Goal: Transaction & Acquisition: Obtain resource

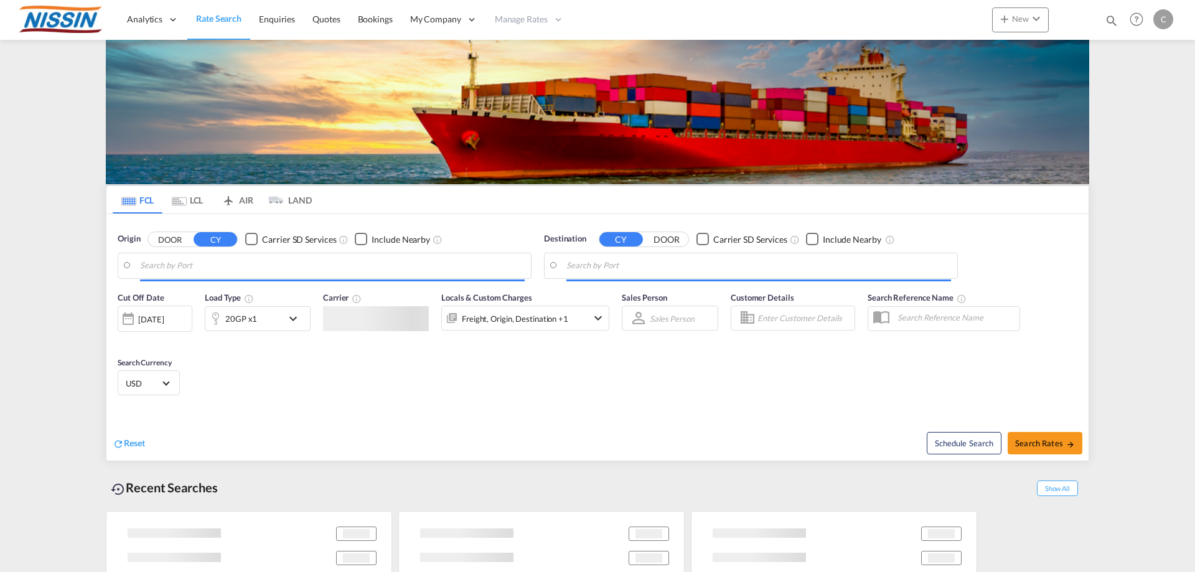
type input "[GEOGRAPHIC_DATA], [GEOGRAPHIC_DATA], USLGB"
type input "[GEOGRAPHIC_DATA], JPTYO"
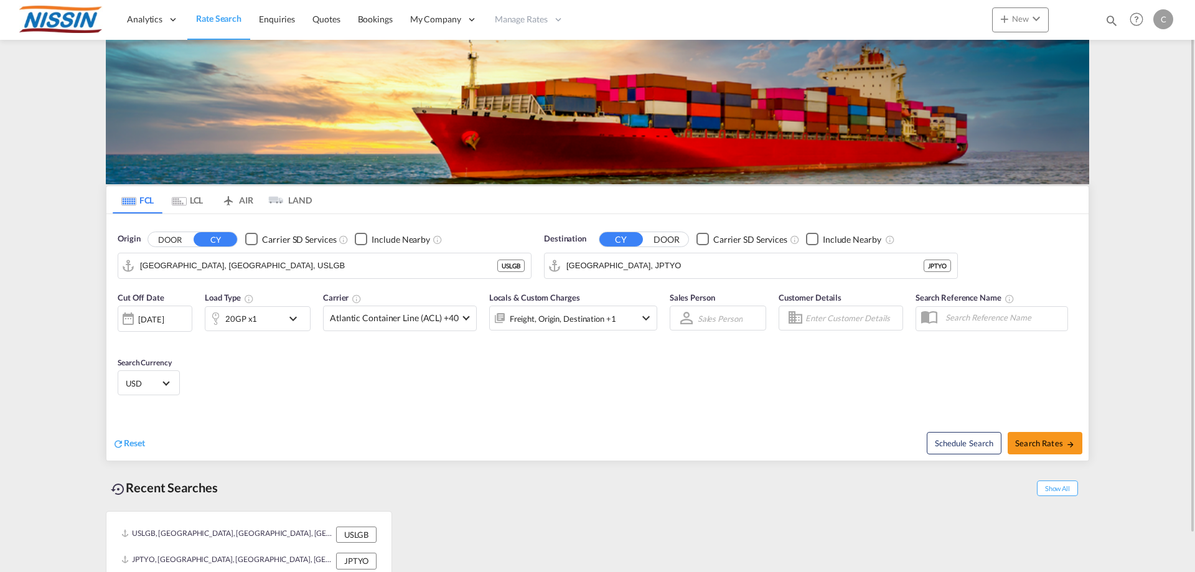
click at [242, 198] on md-tab-item "AIR" at bounding box center [237, 199] width 50 height 27
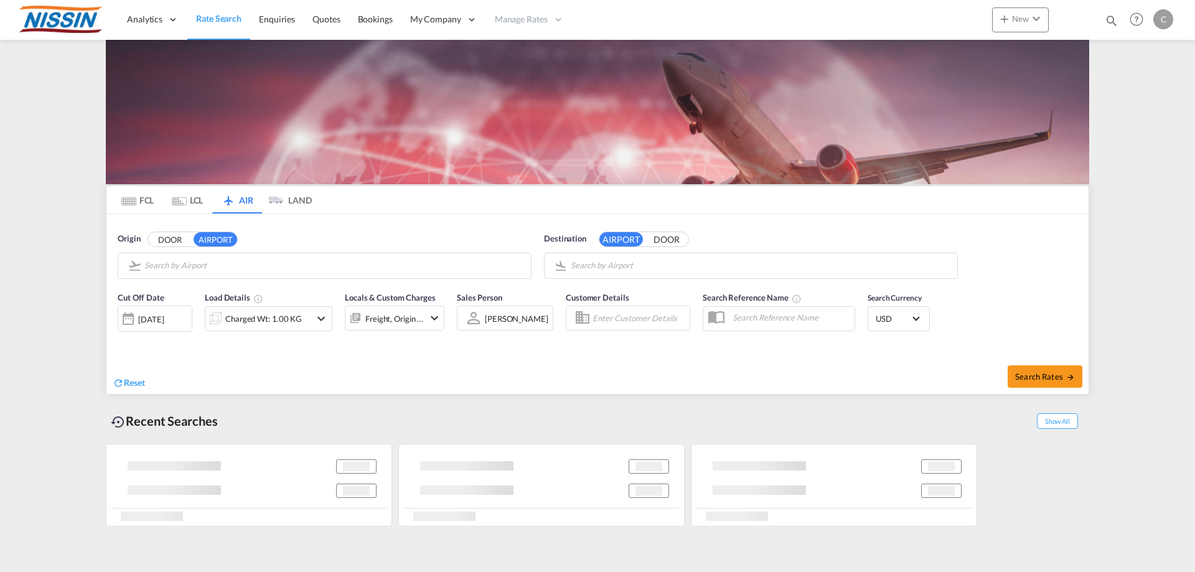
type input "Los Angeles International, [GEOGRAPHIC_DATA], [GEOGRAPHIC_DATA]"
type input "Kansai International, [GEOGRAPHIC_DATA], KIX"
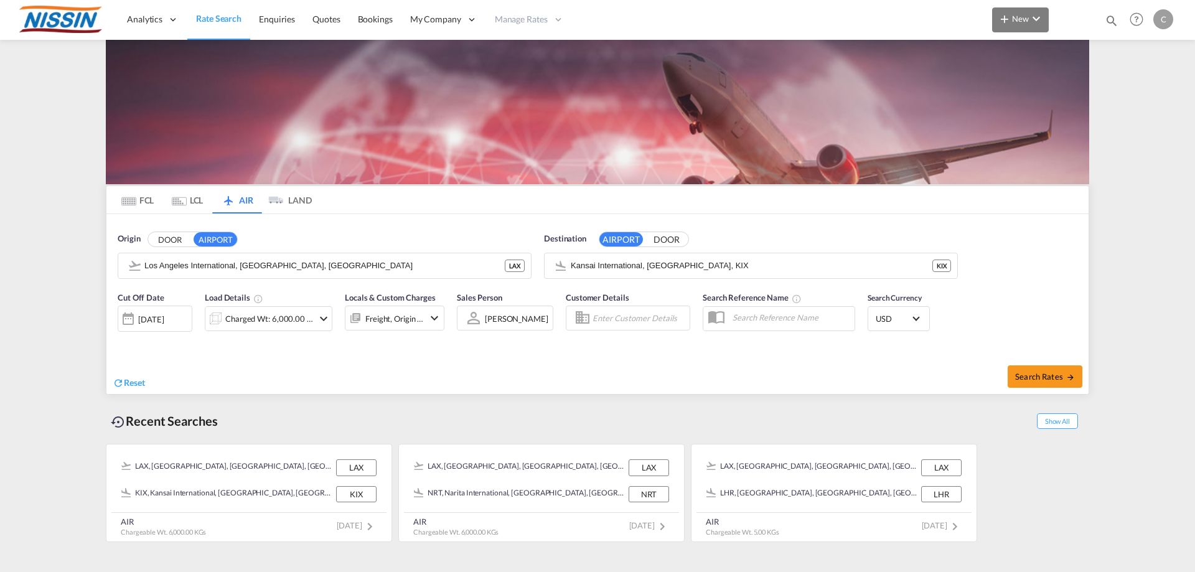
click at [1036, 16] on md-icon "icon-chevron-down" at bounding box center [1036, 18] width 15 height 15
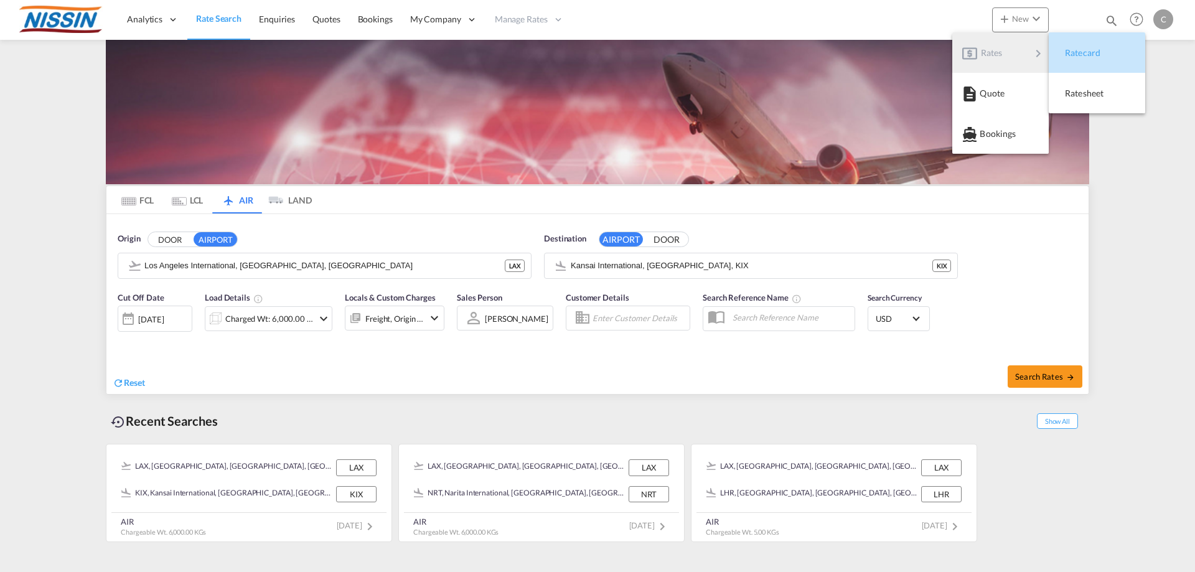
click at [1079, 53] on span "Ratecard" at bounding box center [1072, 52] width 14 height 25
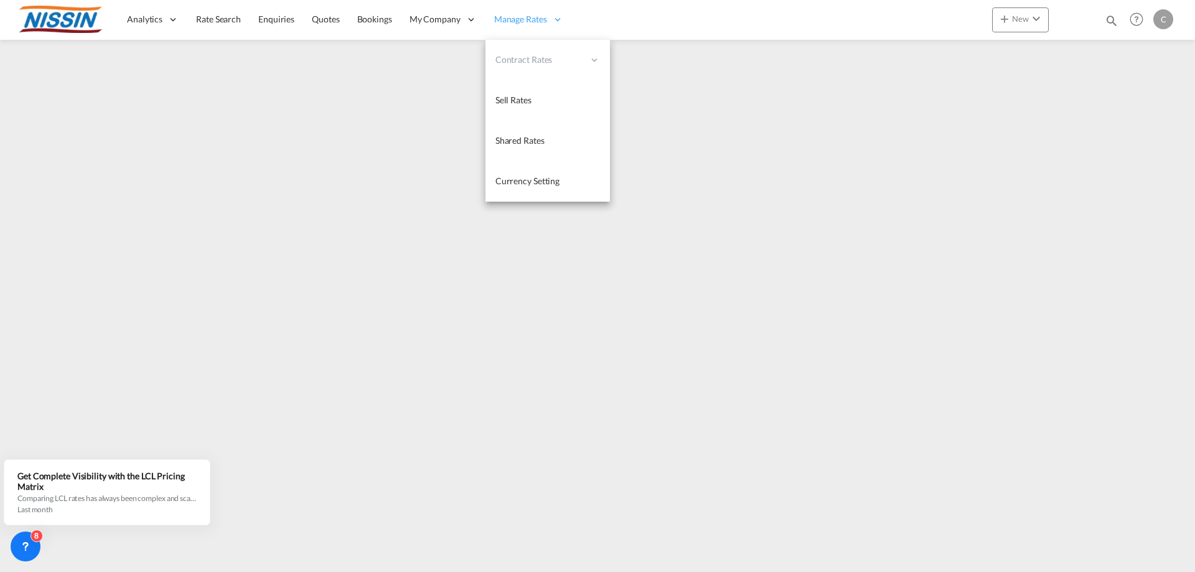
click at [529, 18] on span "Manage Rates" at bounding box center [520, 19] width 53 height 12
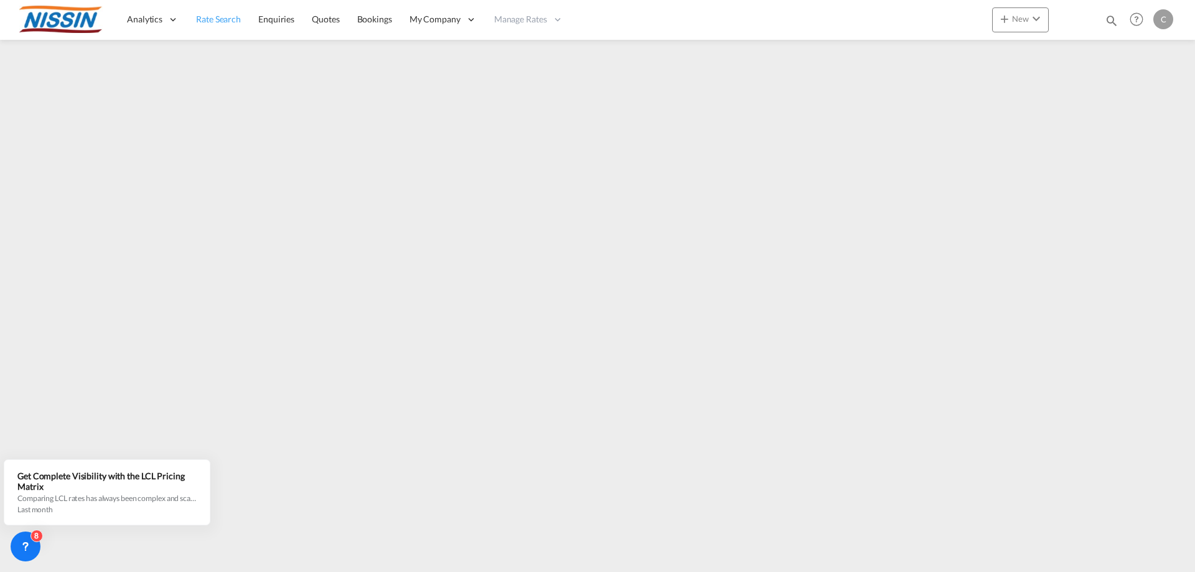
click at [232, 14] on span "Rate Search" at bounding box center [218, 19] width 45 height 11
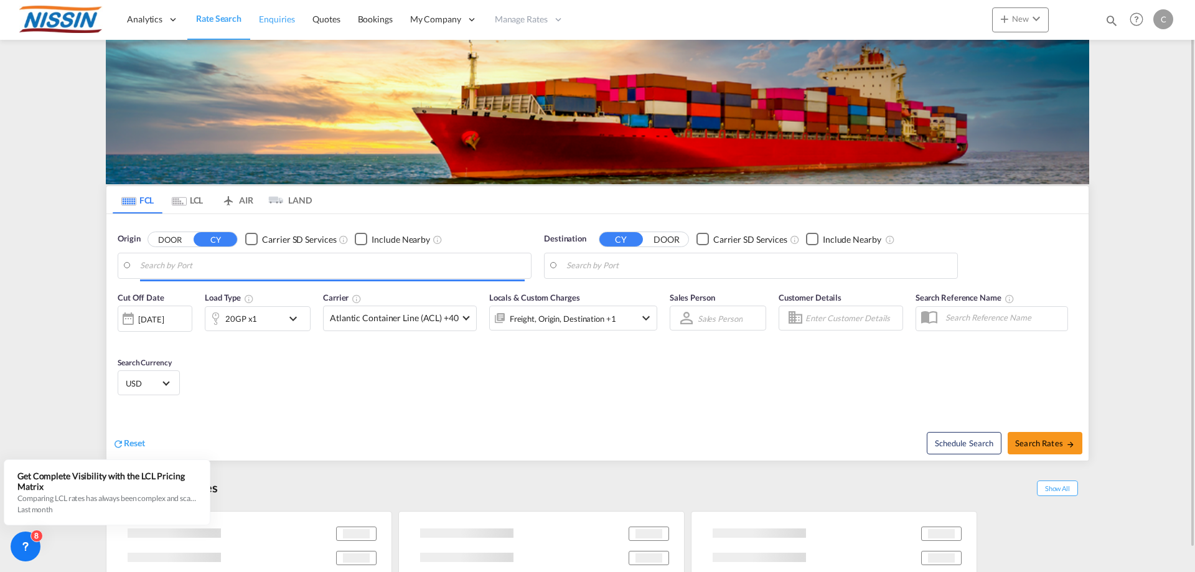
click at [281, 16] on span "Enquiries" at bounding box center [277, 19] width 36 height 11
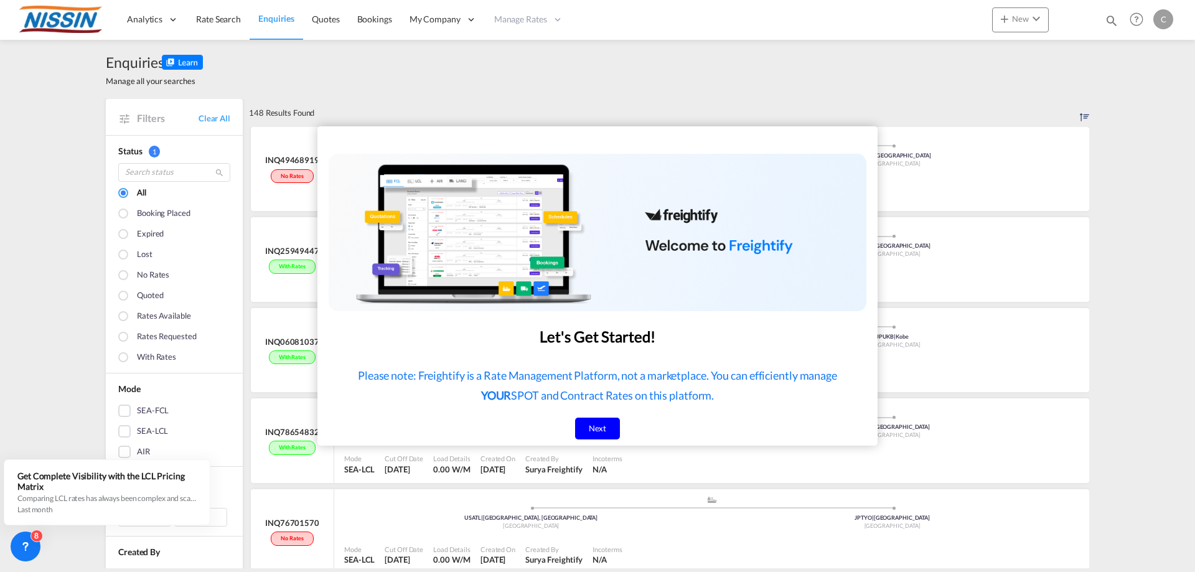
click at [583, 423] on div "Next" at bounding box center [597, 429] width 45 height 22
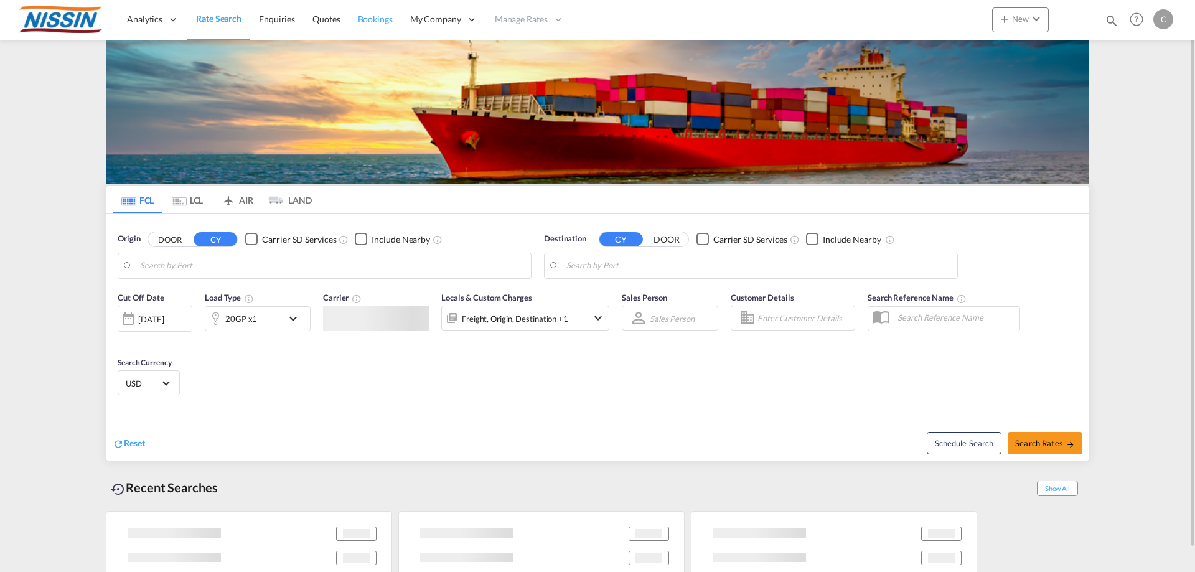
type input "[GEOGRAPHIC_DATA], [GEOGRAPHIC_DATA], USLGB"
type input "[GEOGRAPHIC_DATA], JPTYO"
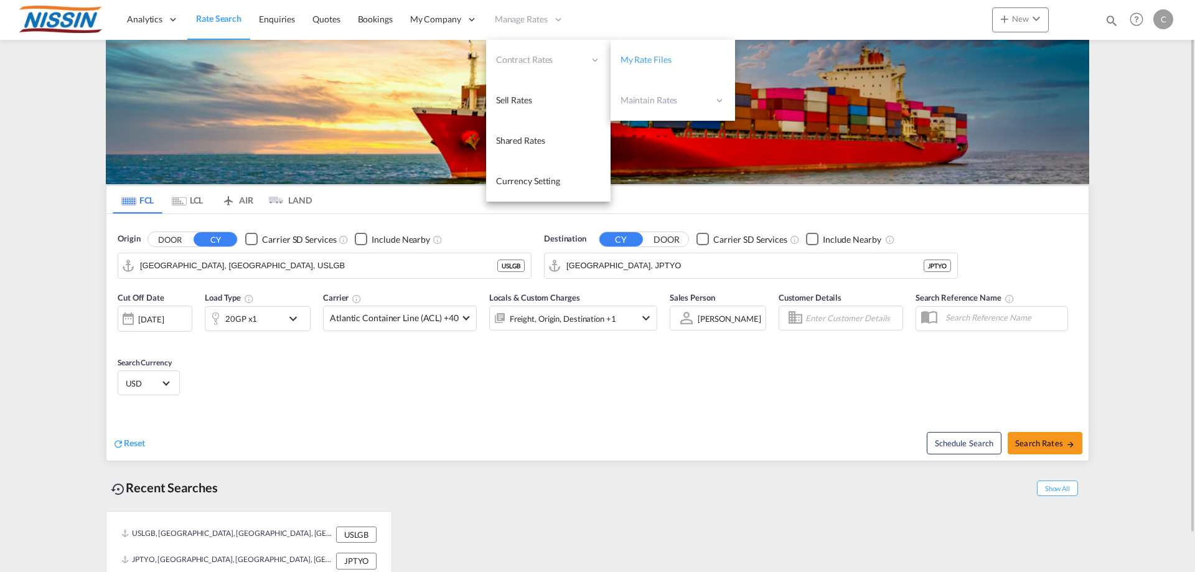
click at [653, 67] on link "My Rate Files" at bounding box center [673, 60] width 125 height 40
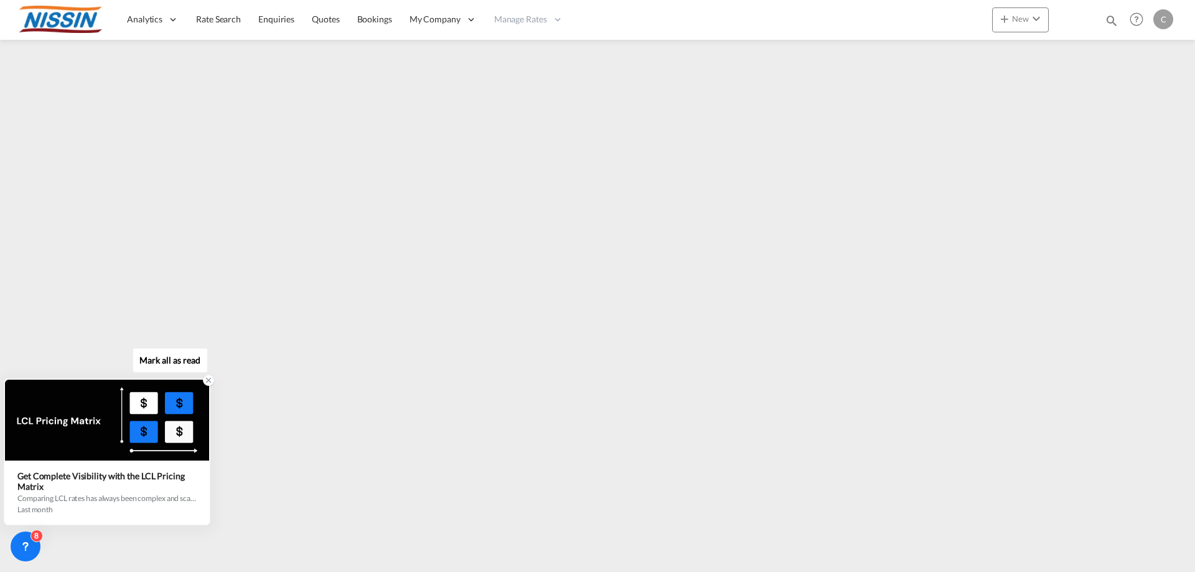
click at [207, 379] on icon at bounding box center [208, 380] width 9 height 9
